Goal: Task Accomplishment & Management: Manage account settings

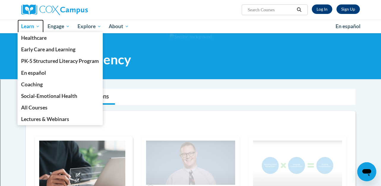
click at [27, 24] on span "Learn" at bounding box center [30, 26] width 19 height 7
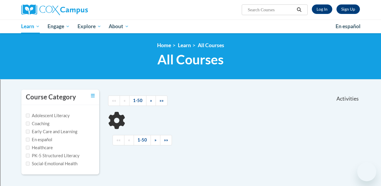
click at [321, 9] on link "Log In" at bounding box center [322, 8] width 20 height 9
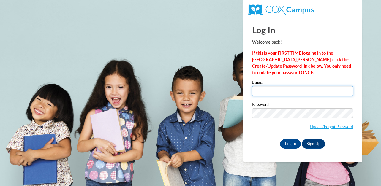
click at [279, 88] on input "Email" at bounding box center [302, 91] width 101 height 10
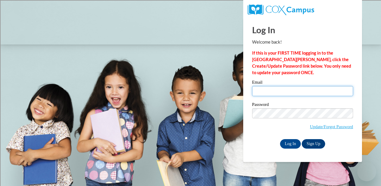
type input "[EMAIL_ADDRESS][DOMAIN_NAME]"
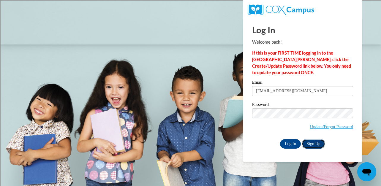
click at [311, 144] on link "Sign Up" at bounding box center [313, 143] width 23 height 9
click at [288, 145] on input "Log In" at bounding box center [290, 143] width 21 height 9
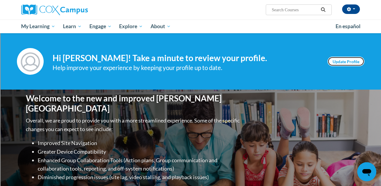
click at [340, 62] on link "Update Profile" at bounding box center [345, 61] width 37 height 9
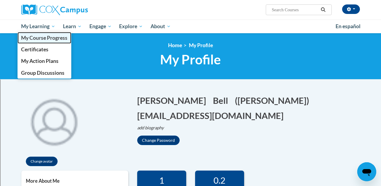
click at [38, 37] on span "My Course Progress" at bounding box center [44, 38] width 46 height 6
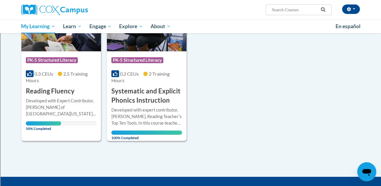
scroll to position [125, 0]
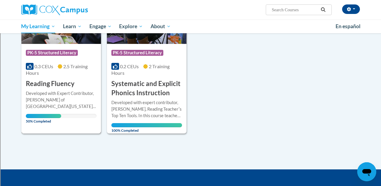
click at [73, 93] on div "Developed with Expert Contributor, [PERSON_NAME] of [GEOGRAPHIC_DATA][US_STATE]…" at bounding box center [61, 100] width 71 height 20
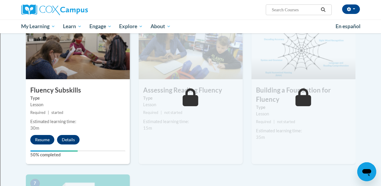
scroll to position [300, 0]
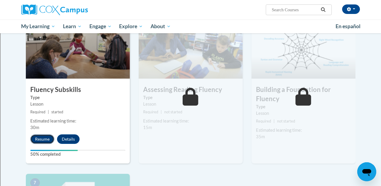
click at [43, 139] on button "Resume" at bounding box center [42, 138] width 24 height 9
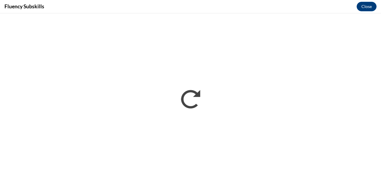
scroll to position [0, 0]
